Goal: Transaction & Acquisition: Subscribe to service/newsletter

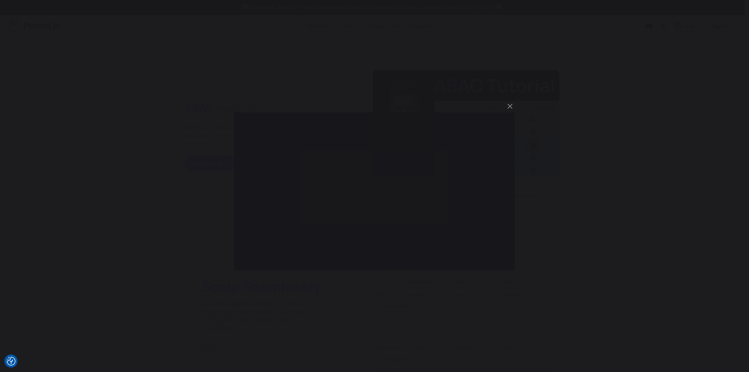
click at [468, 90] on div "You can close this modal content with the ESC key" at bounding box center [374, 186] width 749 height 372
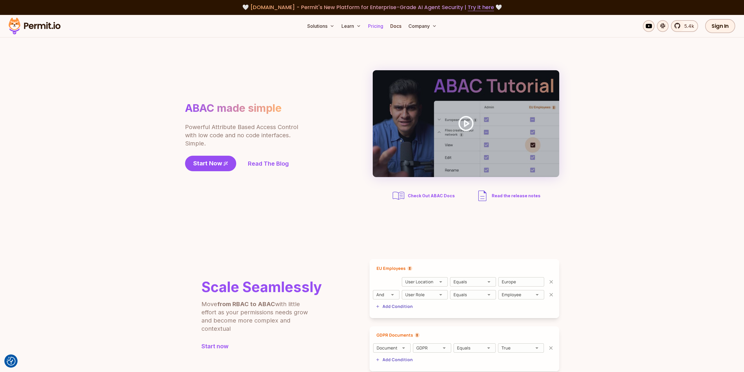
click at [377, 27] on link "Pricing" at bounding box center [376, 26] width 20 height 12
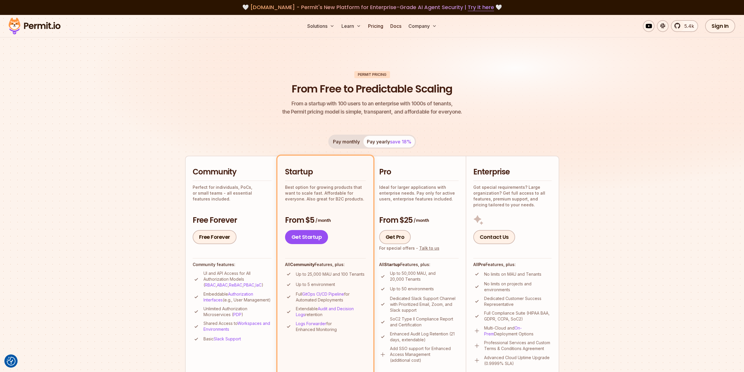
click at [113, 262] on section "Permit Pricing From Free to Predictable Scaling From a startup with 100 users t…" at bounding box center [372, 331] width 744 height 633
click at [143, 259] on section "Permit Pricing From Free to Predictable Scaling From a startup with 100 users t…" at bounding box center [372, 331] width 744 height 633
click at [118, 262] on section "Permit Pricing From Free to Predictable Scaling From a startup with 100 users t…" at bounding box center [372, 331] width 744 height 633
click at [128, 262] on section "Permit Pricing From Free to Predictable Scaling From a startup with 100 users t…" at bounding box center [372, 331] width 744 height 633
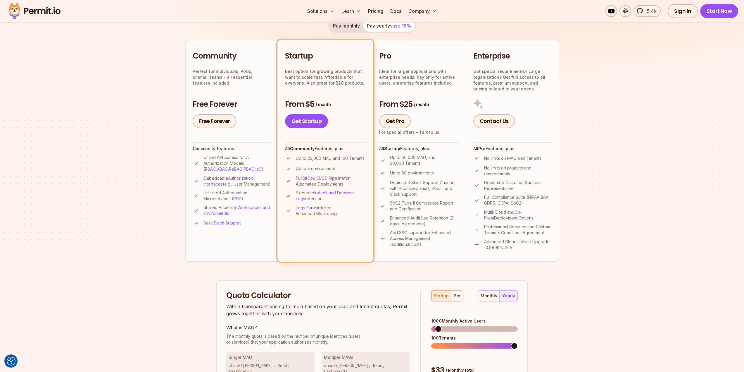
scroll to position [117, 0]
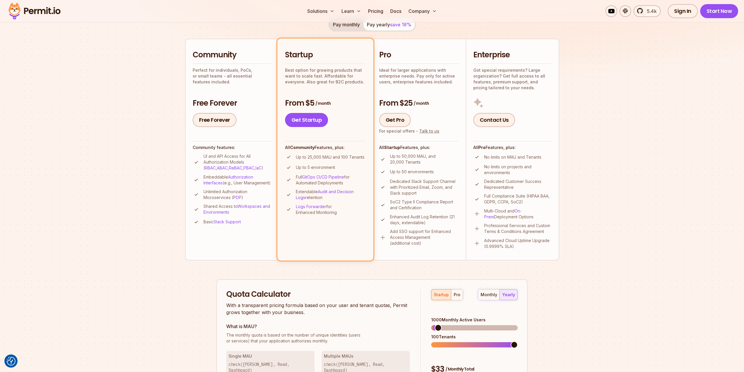
click at [202, 210] on li "Shared Access to Workspaces and Environments" at bounding box center [232, 209] width 79 height 12
click at [218, 122] on link "Free Forever" at bounding box center [215, 120] width 44 height 14
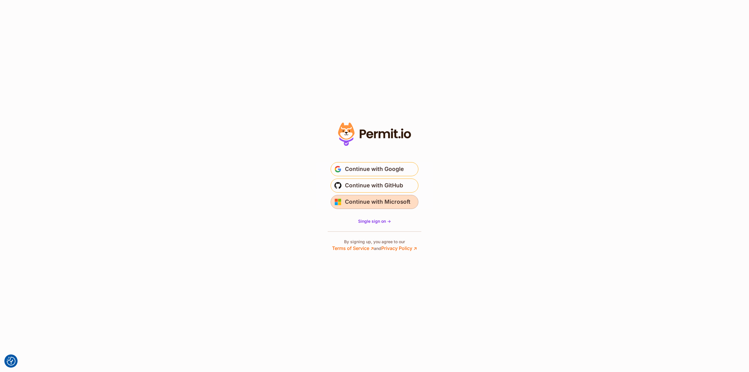
click at [366, 201] on span "Continue with Microsoft" at bounding box center [378, 201] width 66 height 9
